Goal: Task Accomplishment & Management: Use online tool/utility

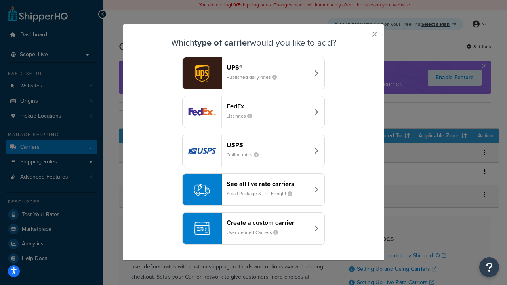
click at [254, 229] on div "Create a custom carrier User-defined Carriers" at bounding box center [268, 228] width 83 height 19
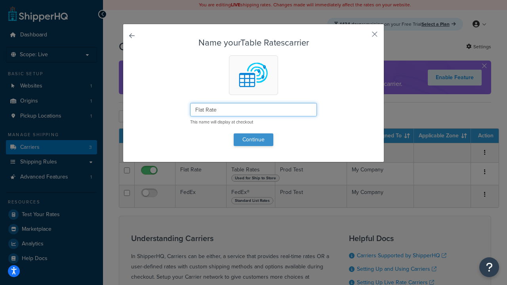
type input "Flat Rate"
click at [254, 140] on button "Continue" at bounding box center [254, 140] width 40 height 13
